Goal: Task Accomplishment & Management: Use online tool/utility

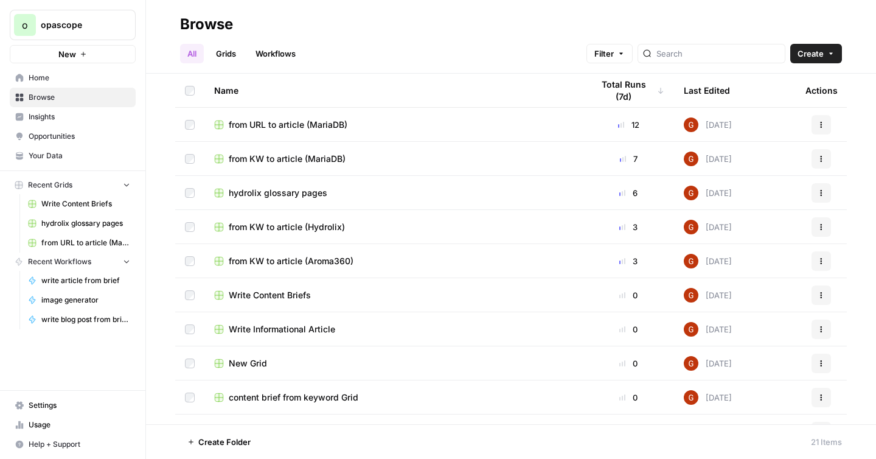
click at [308, 125] on span "from URL to article (MariaDB)" at bounding box center [288, 125] width 119 height 12
click at [298, 157] on span "from KW to article (MariaDB)" at bounding box center [287, 159] width 117 height 12
click at [69, 155] on span "Your Data" at bounding box center [80, 155] width 102 height 11
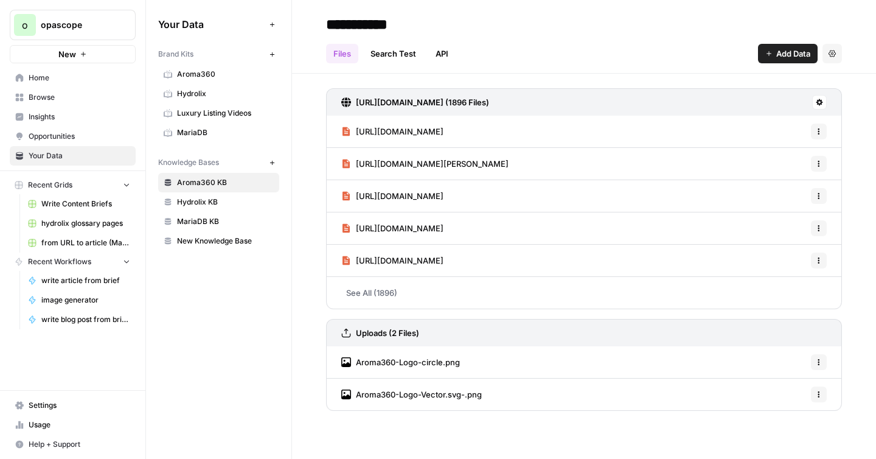
click at [29, 423] on span "Usage" at bounding box center [80, 424] width 102 height 11
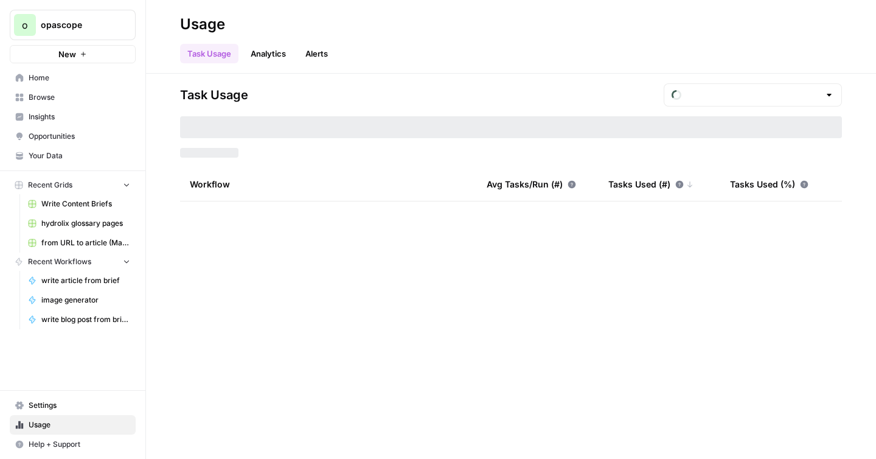
type input "September Included Tasks"
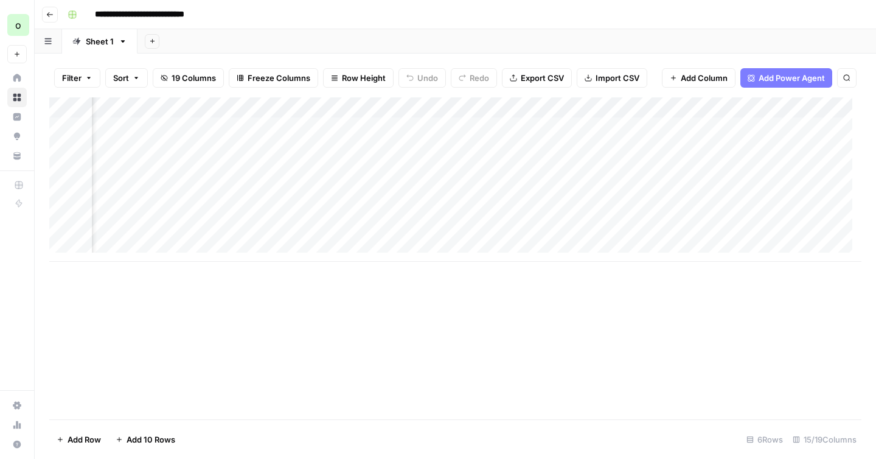
scroll to position [0, 997]
click at [669, 210] on div "Add Column" at bounding box center [455, 179] width 812 height 164
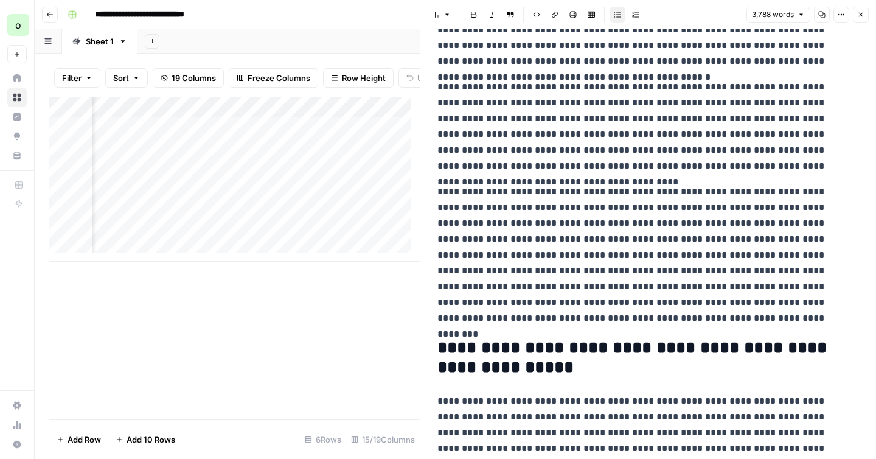
scroll to position [972, 0]
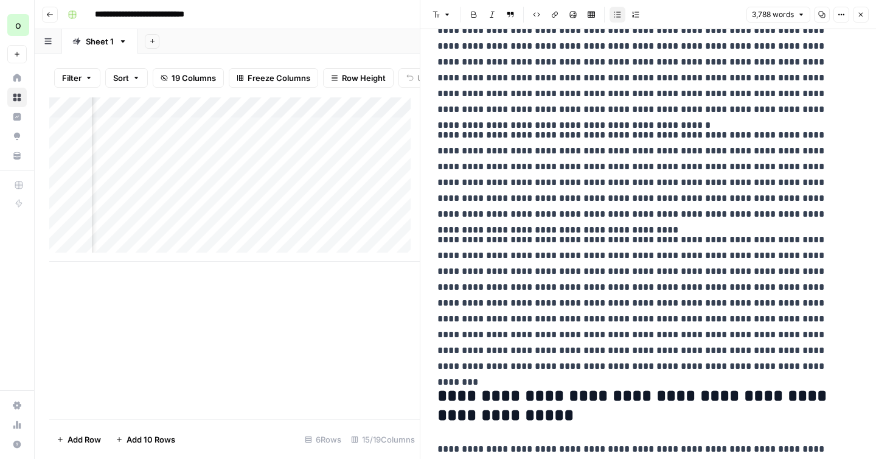
click at [861, 17] on icon "button" at bounding box center [860, 14] width 7 height 7
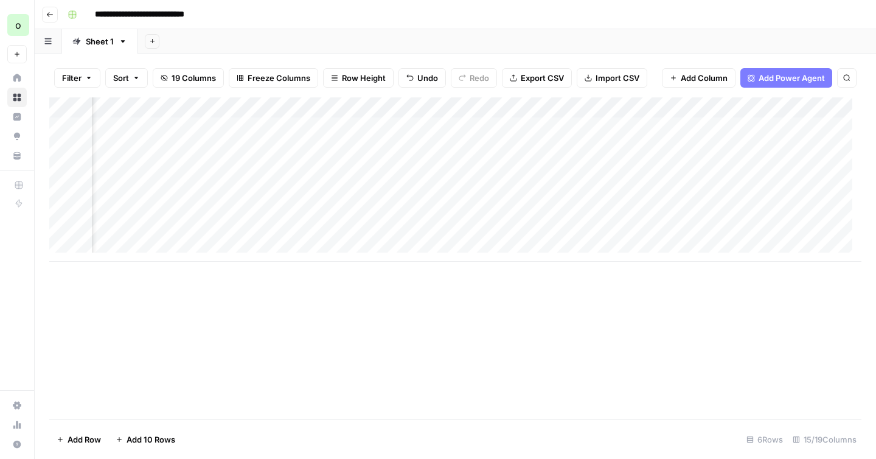
click at [347, 213] on div "Add Column" at bounding box center [455, 179] width 812 height 164
click at [555, 212] on div "Add Column" at bounding box center [455, 179] width 812 height 164
click at [137, 228] on div "Add Column" at bounding box center [455, 169] width 812 height 144
click at [190, 228] on div "Add Column" at bounding box center [455, 179] width 812 height 164
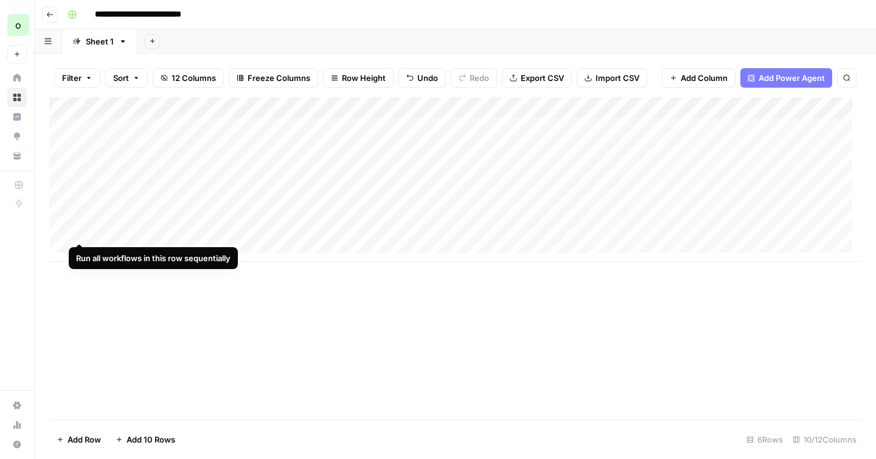
click at [81, 233] on div "Add Column" at bounding box center [455, 179] width 812 height 164
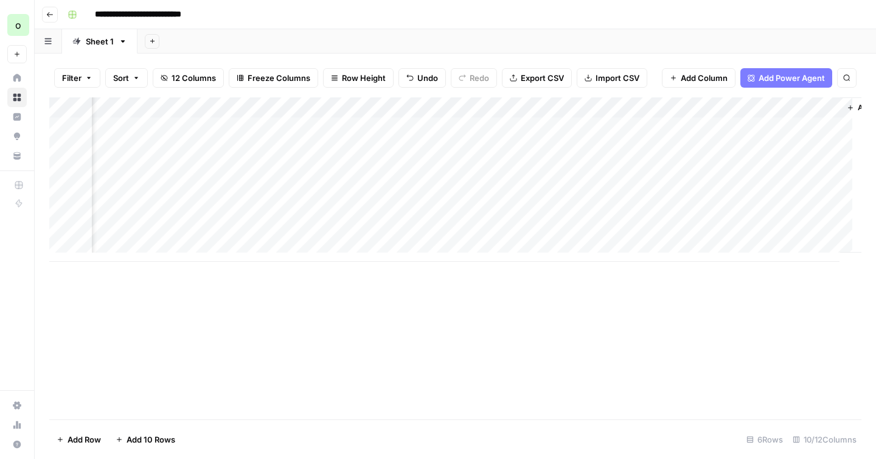
scroll to position [0, 476]
